Goal: Find contact information: Find contact information

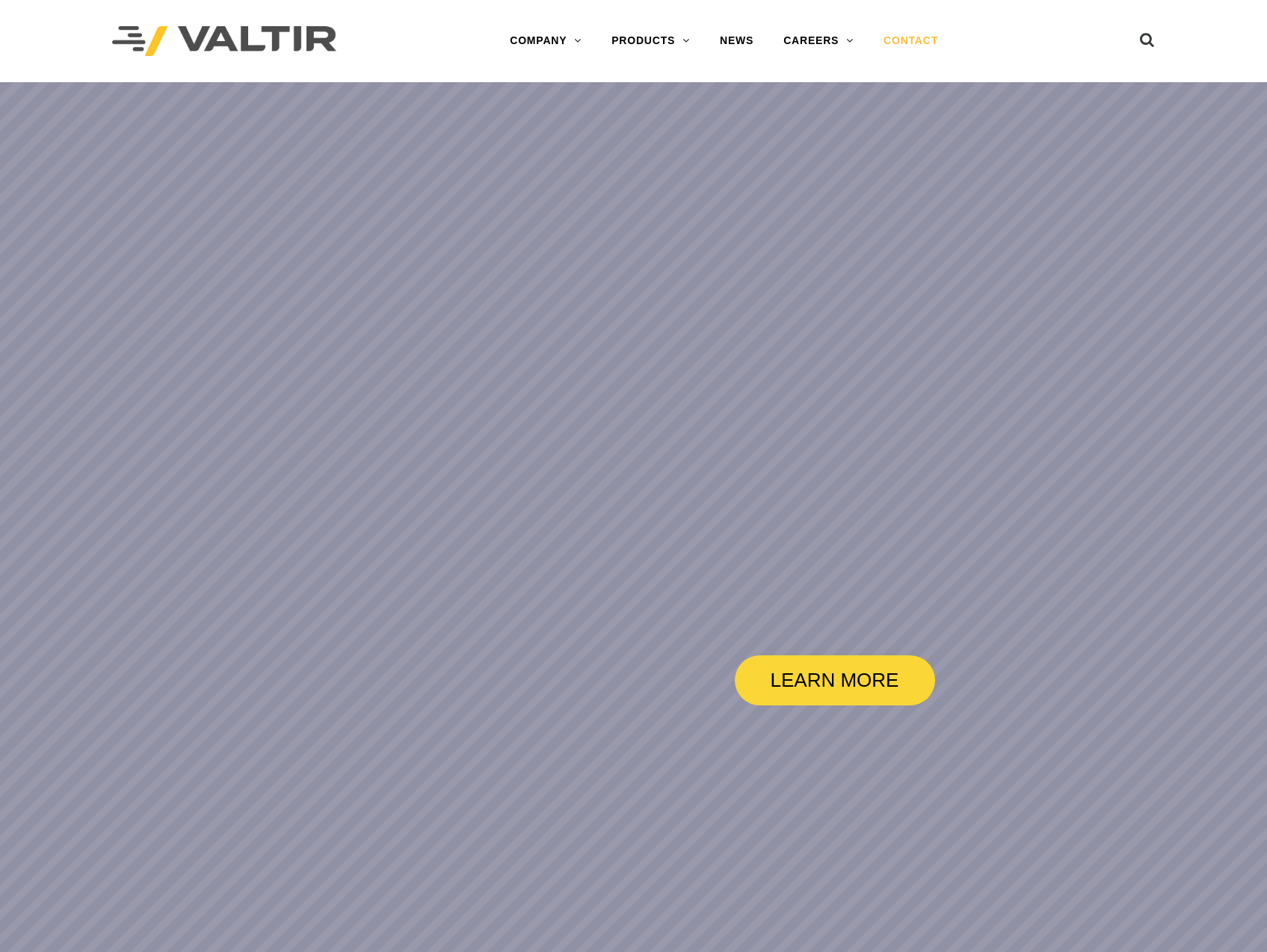
click at [906, 46] on link "CONTACT" at bounding box center [910, 41] width 84 height 30
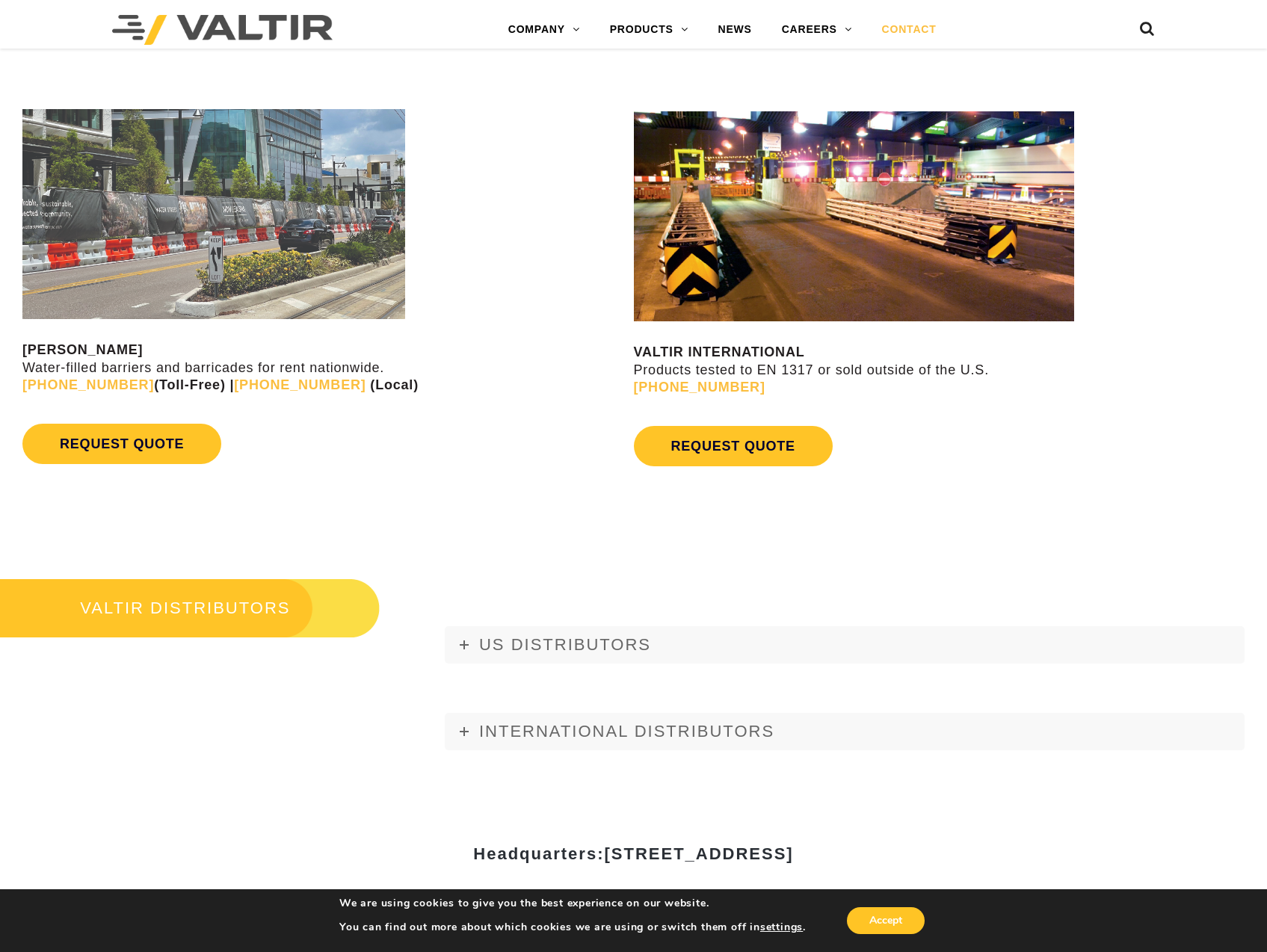
scroll to position [1594, 0]
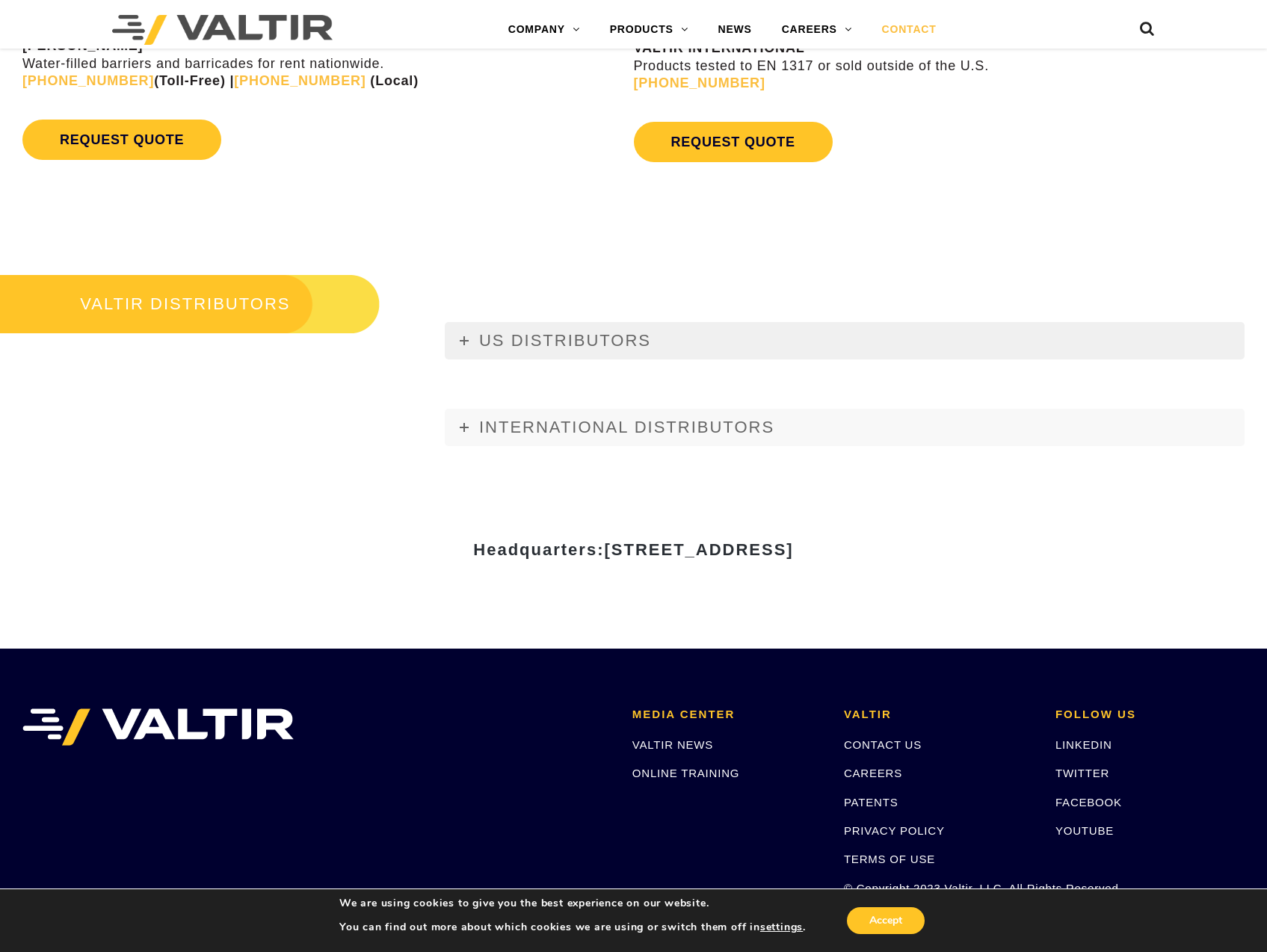
click at [496, 346] on span "US DISTRIBUTORS" at bounding box center [565, 341] width 172 height 19
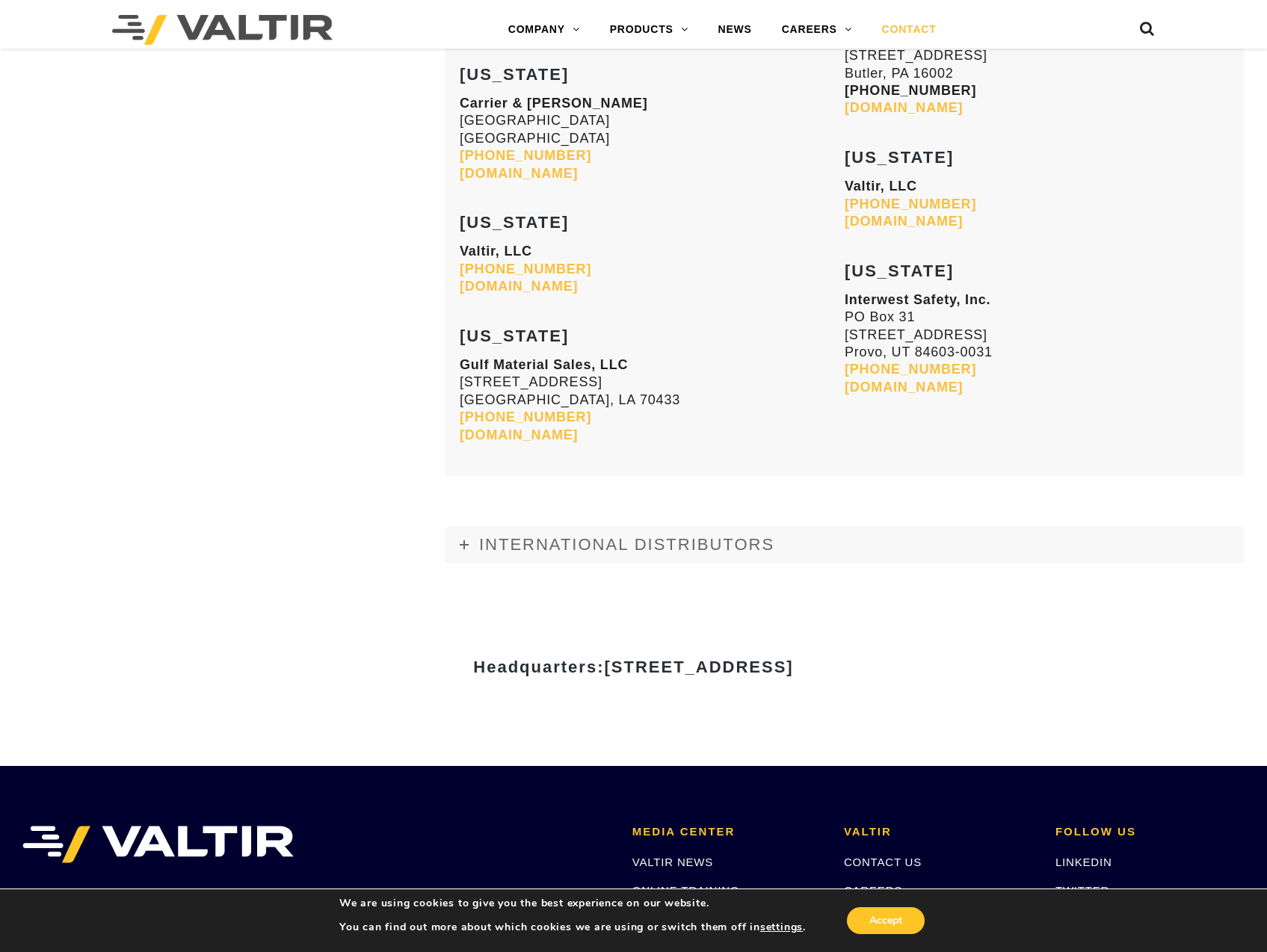
scroll to position [6180, 0]
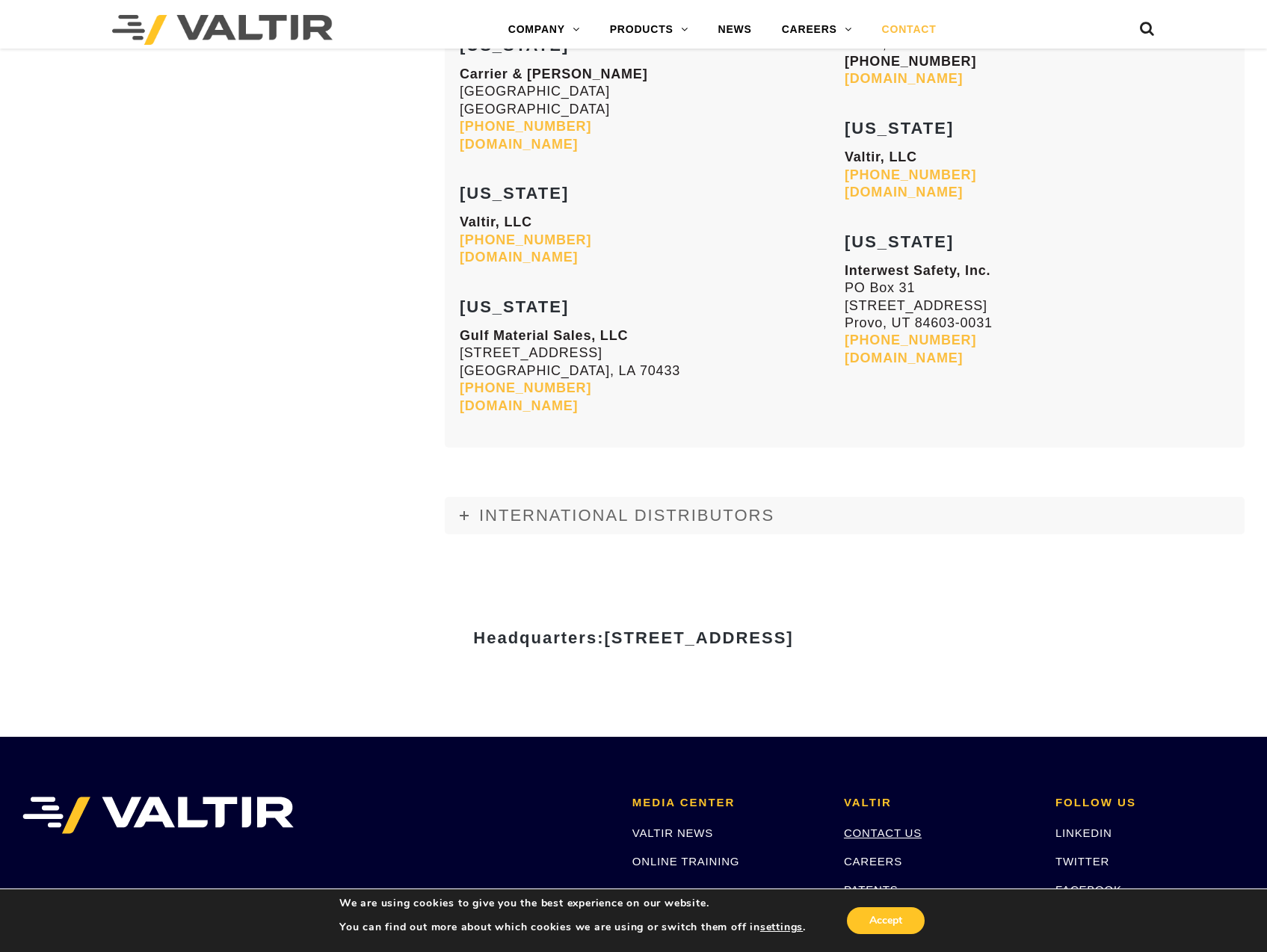
click at [873, 826] on link "CONTACT US" at bounding box center [883, 832] width 78 height 13
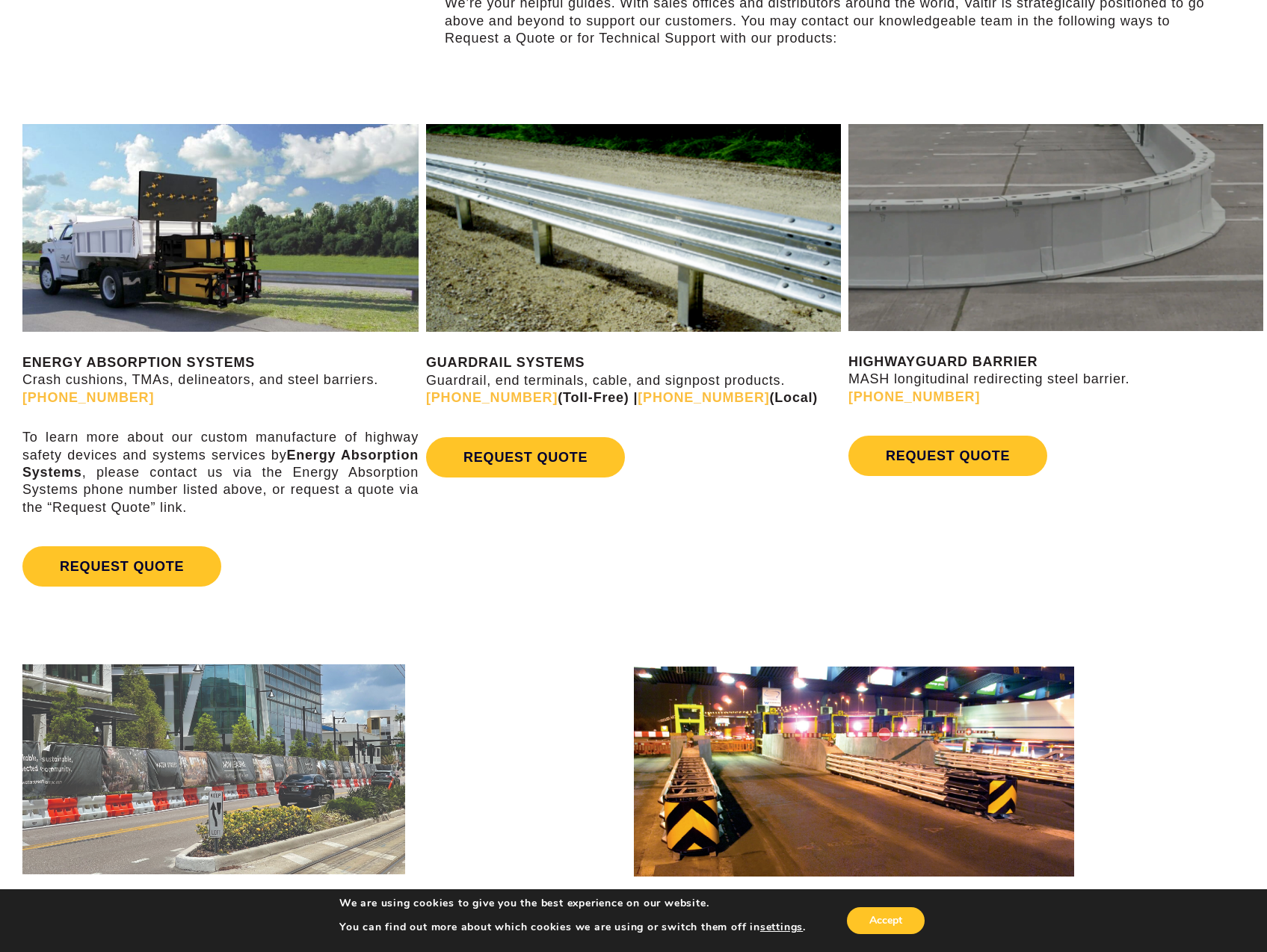
scroll to position [797, 0]
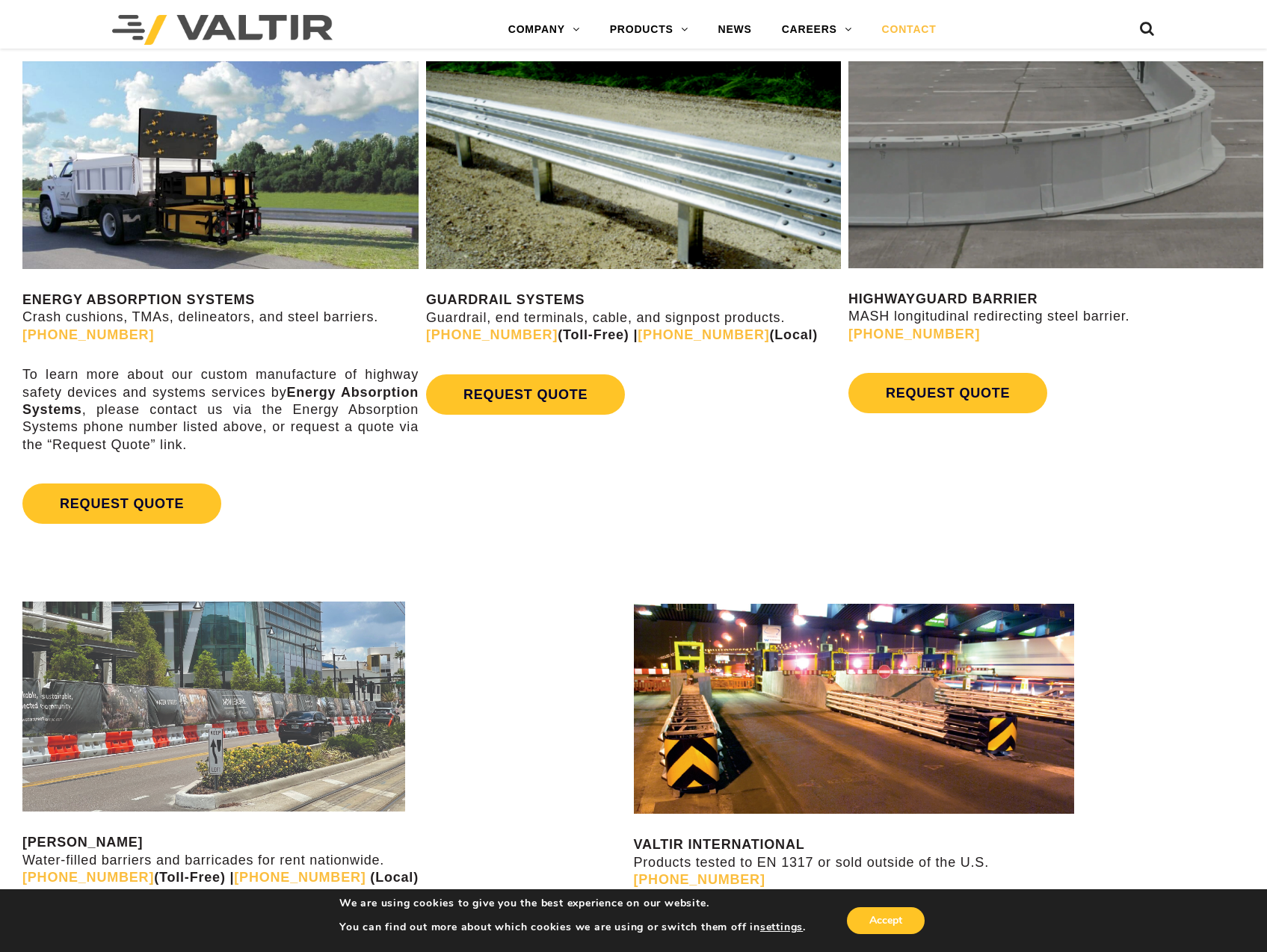
click at [420, 333] on div "ENERGY ABSORPTION SYSTEMS Crash cushions, TMAs, delineators, and steel barriers…" at bounding box center [211, 301] width 422 height 507
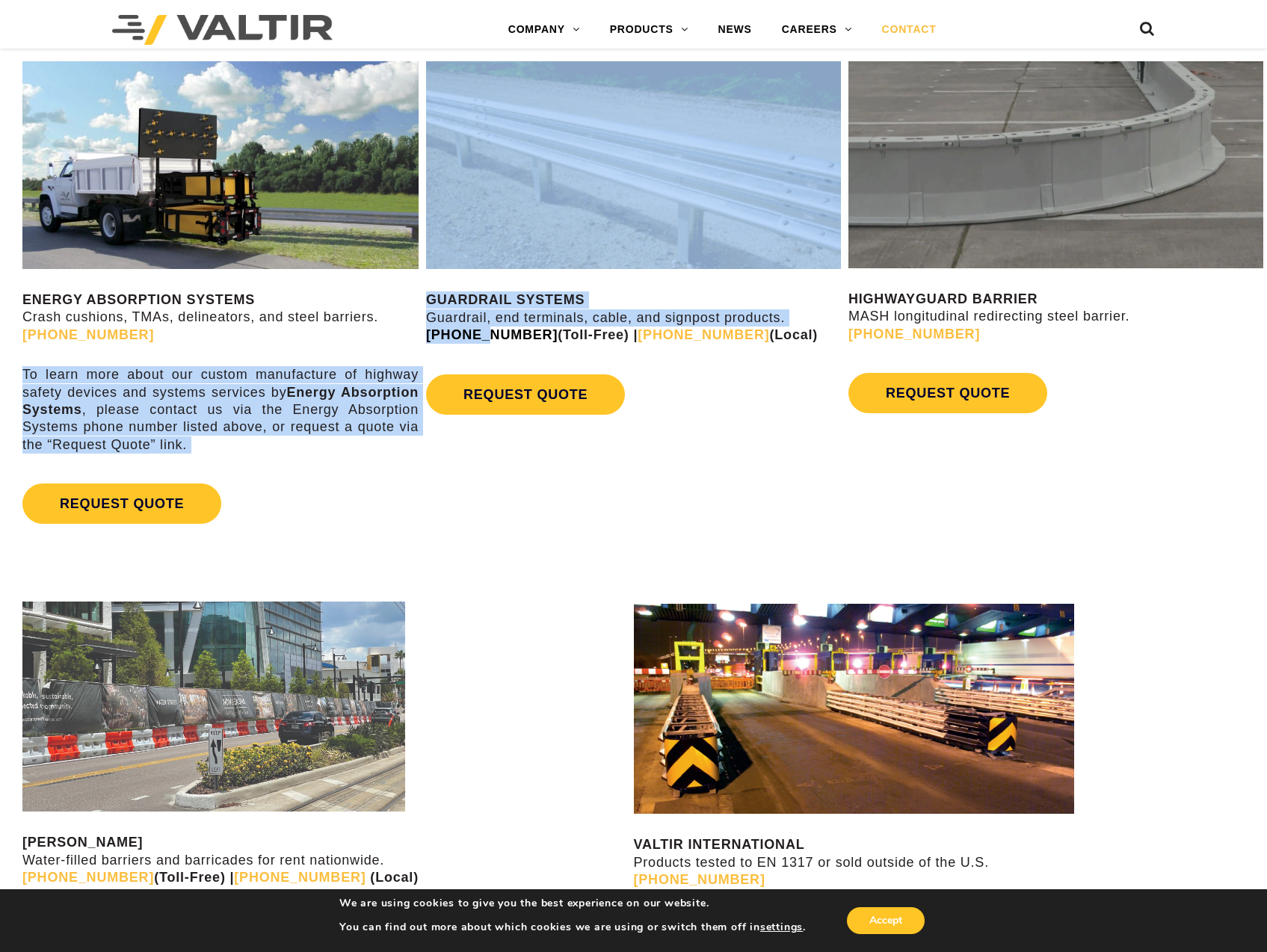
drag, startPoint x: 412, startPoint y: 330, endPoint x: 476, endPoint y: 335, distance: 64.2
click at [476, 335] on div "ENERGY ABSORPTION SYSTEMS Crash cushions, TMAs, delineators, and steel barriers…" at bounding box center [634, 297] width 1267 height 527
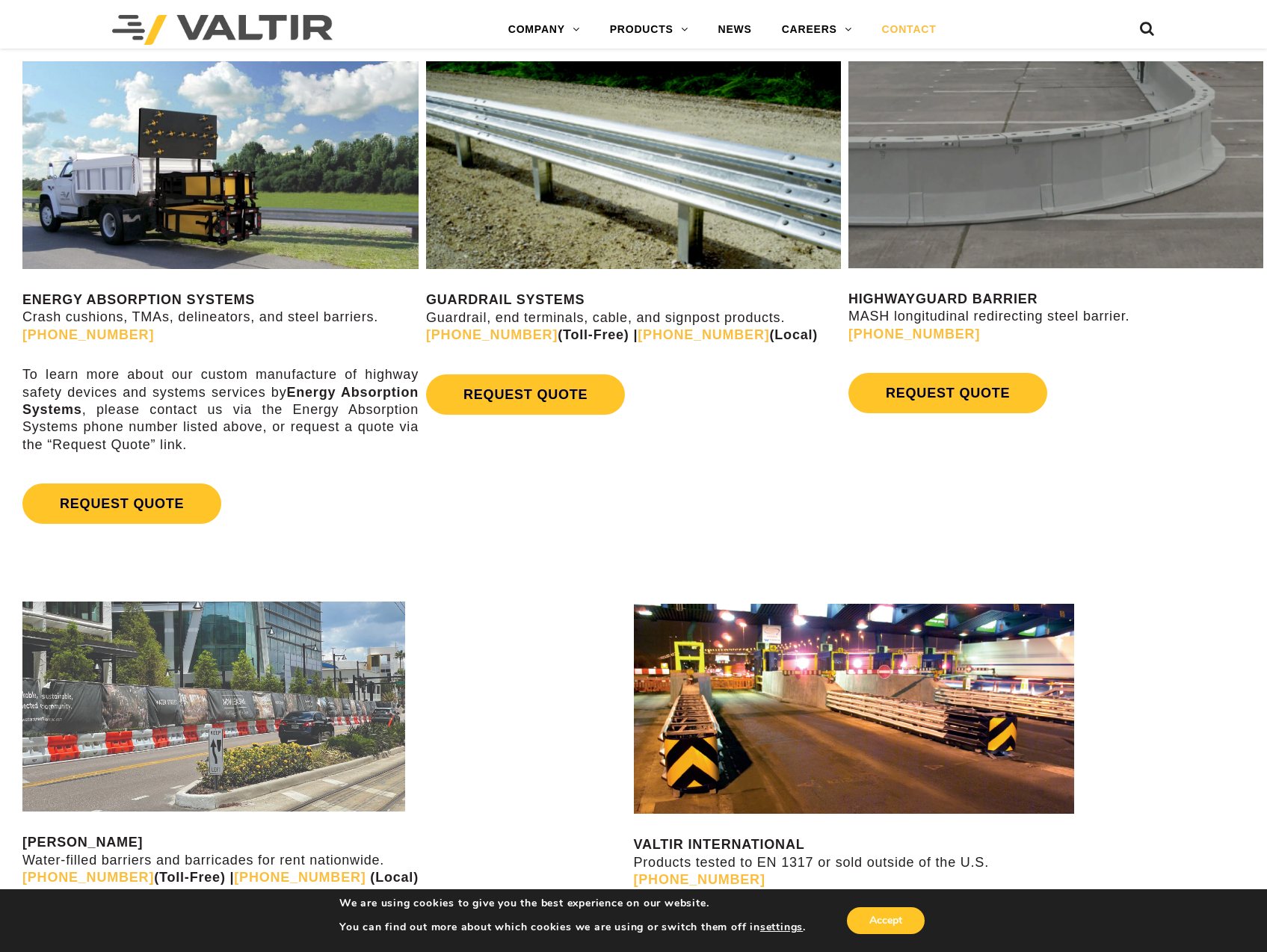
drag, startPoint x: 476, startPoint y: 335, endPoint x: 533, endPoint y: 337, distance: 57.0
click at [533, 337] on strong "(888) 356-2363 (Toll-Free) | (945) 219-7640 (Local)" at bounding box center [622, 335] width 391 height 15
drag, startPoint x: 529, startPoint y: 336, endPoint x: 426, endPoint y: 338, distance: 103.0
click at [426, 338] on strong "(888) 356-2363 (Toll-Free) | (945) 219-7640 (Local)" at bounding box center [622, 335] width 391 height 15
copy strong "(888) 356-2363"
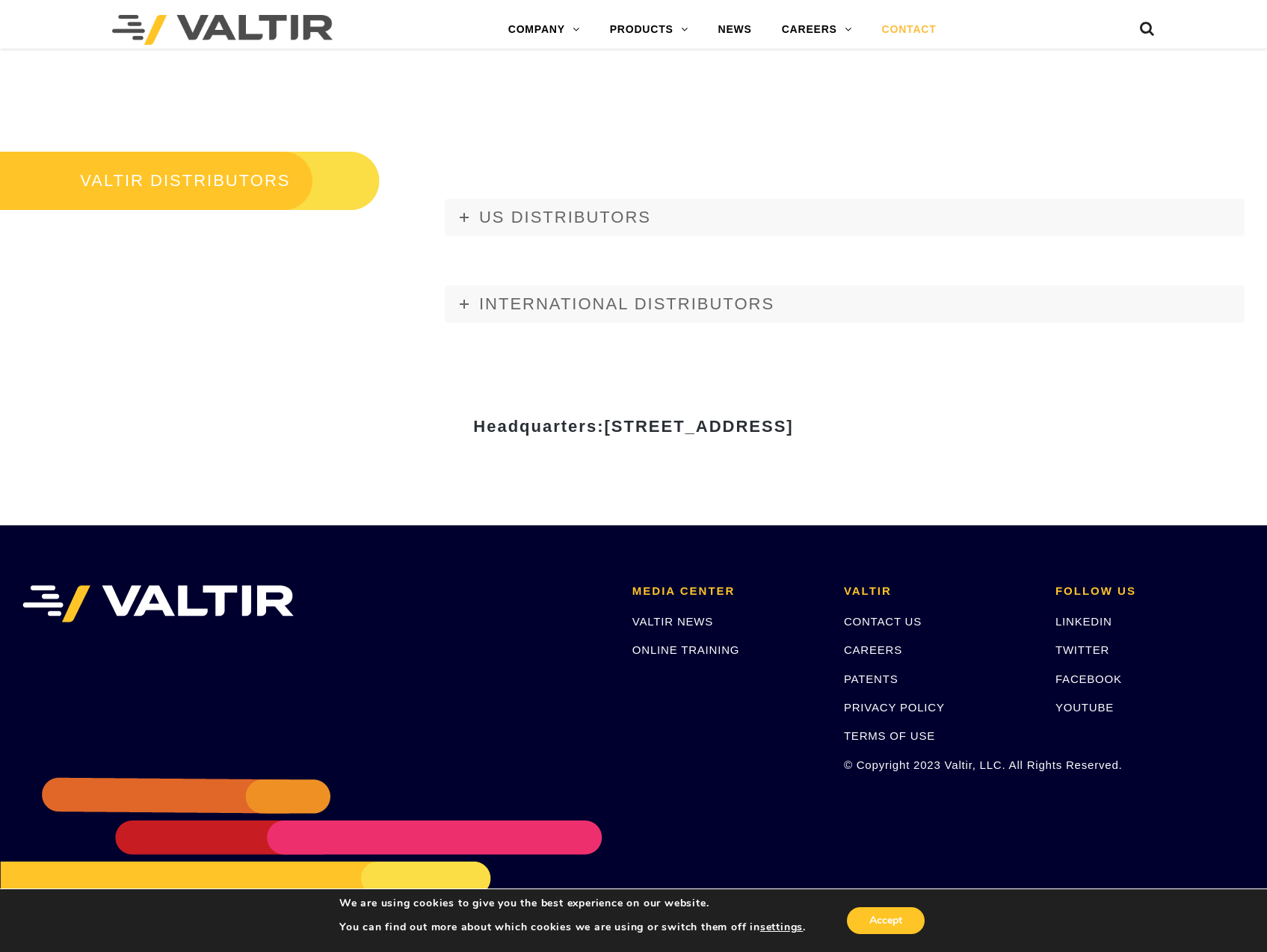
scroll to position [1739, 0]
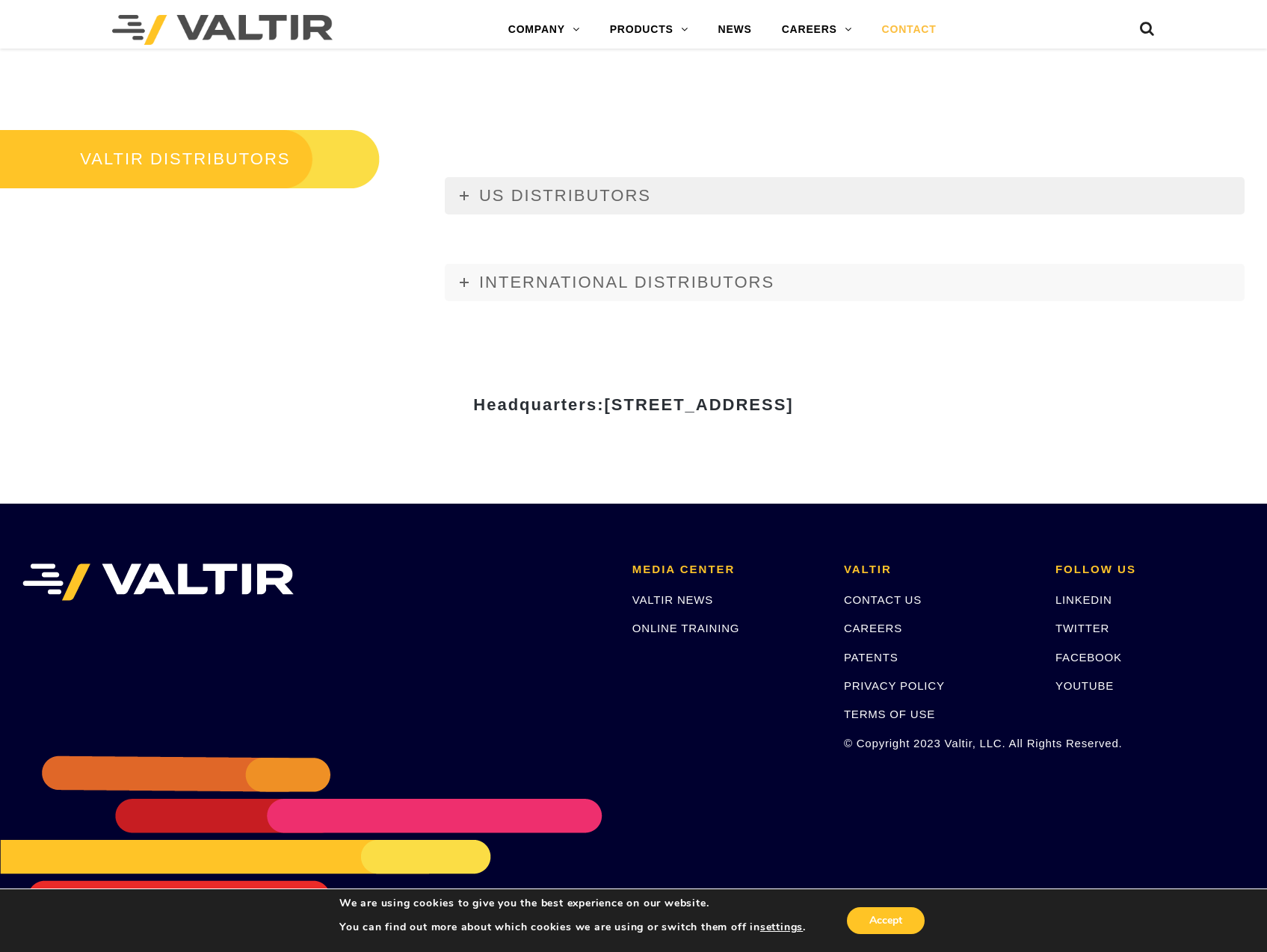
click at [664, 187] on link "US DISTRIBUTORS" at bounding box center [845, 196] width 800 height 37
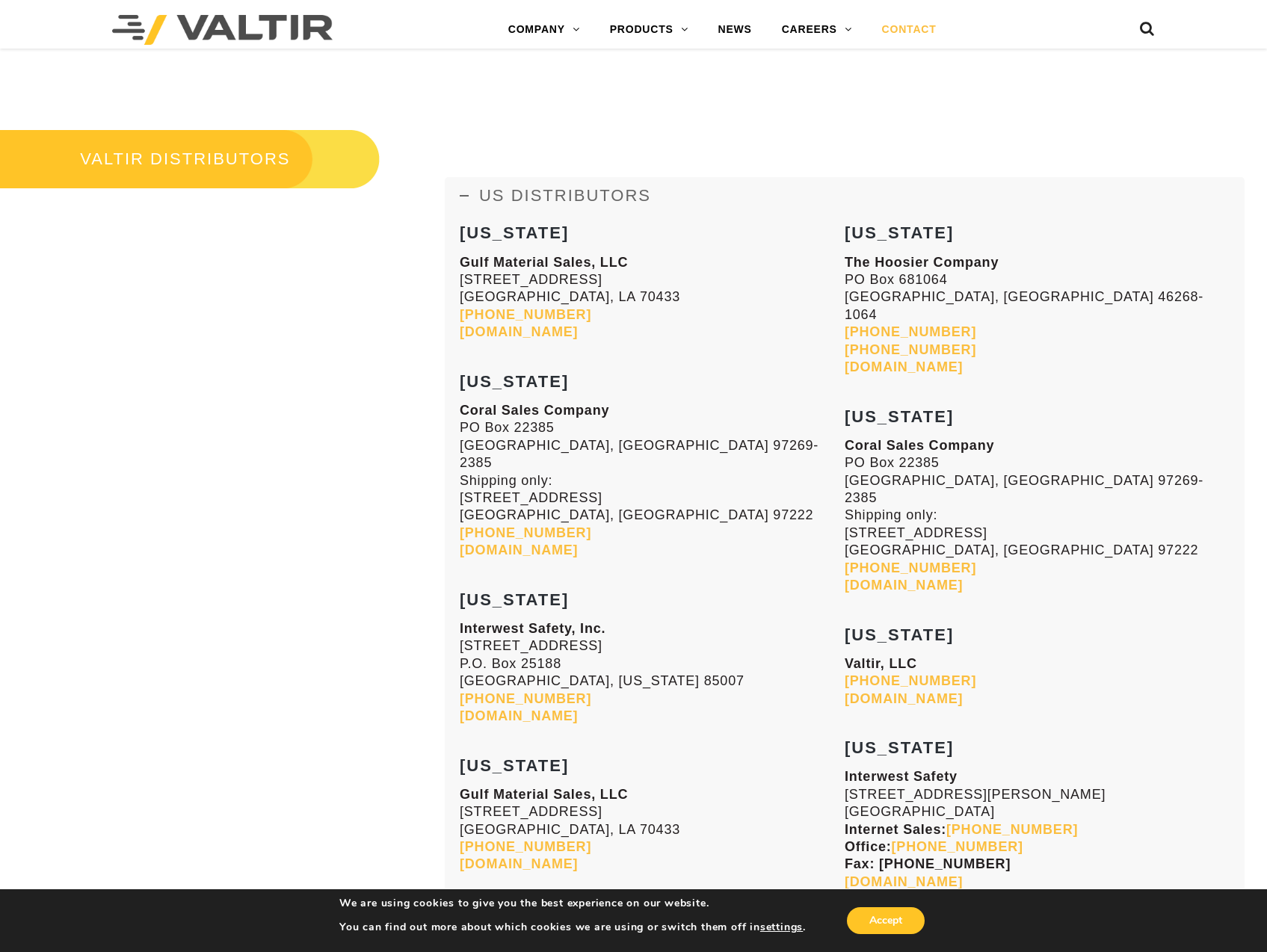
click at [664, 187] on link "US DISTRIBUTORS" at bounding box center [845, 196] width 800 height 37
